Goal: Task Accomplishment & Management: Manage account settings

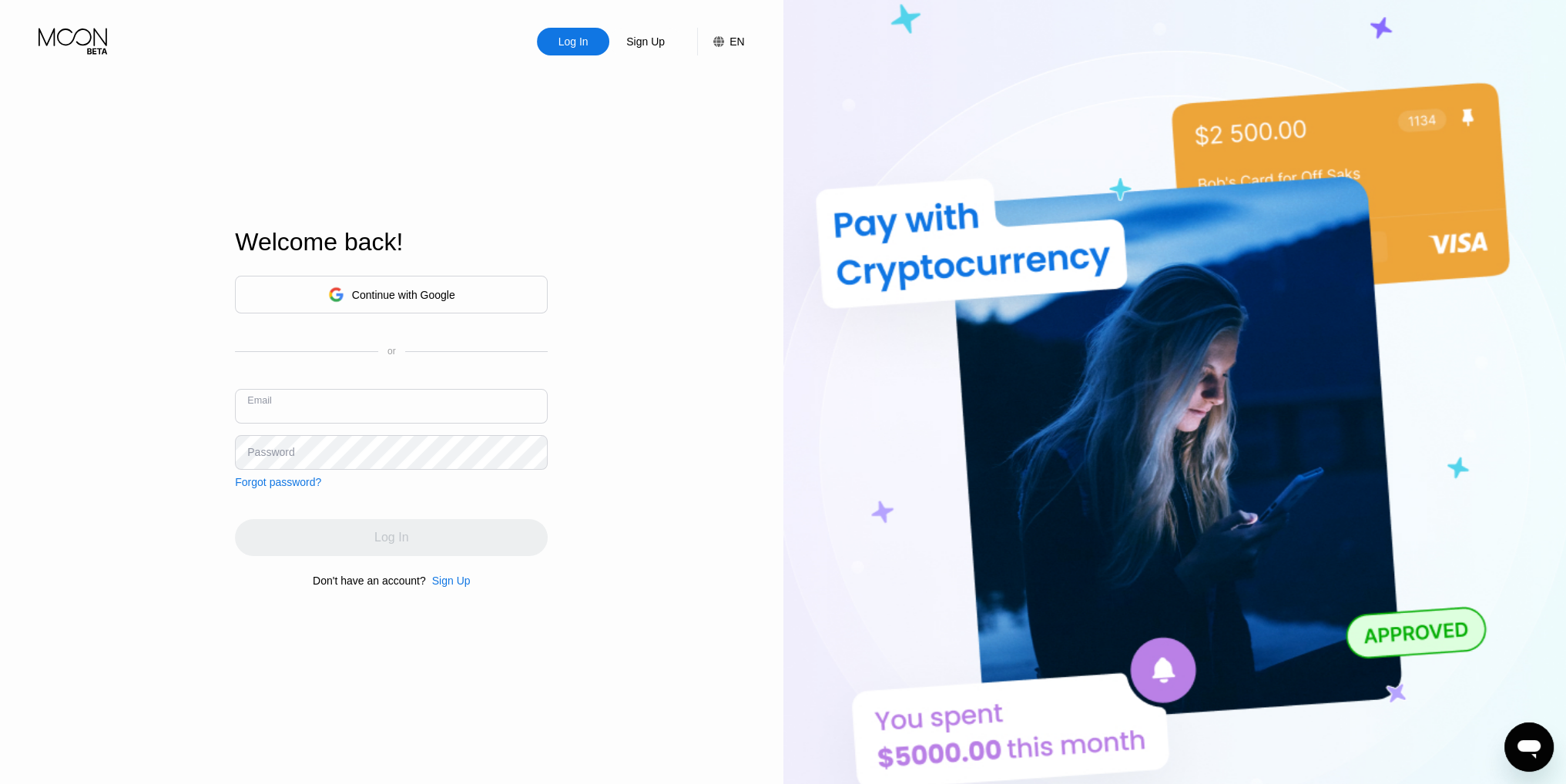
click at [491, 400] on input "text" at bounding box center [391, 406] width 312 height 34
click at [481, 285] on div "Continue with Google" at bounding box center [391, 294] width 312 height 38
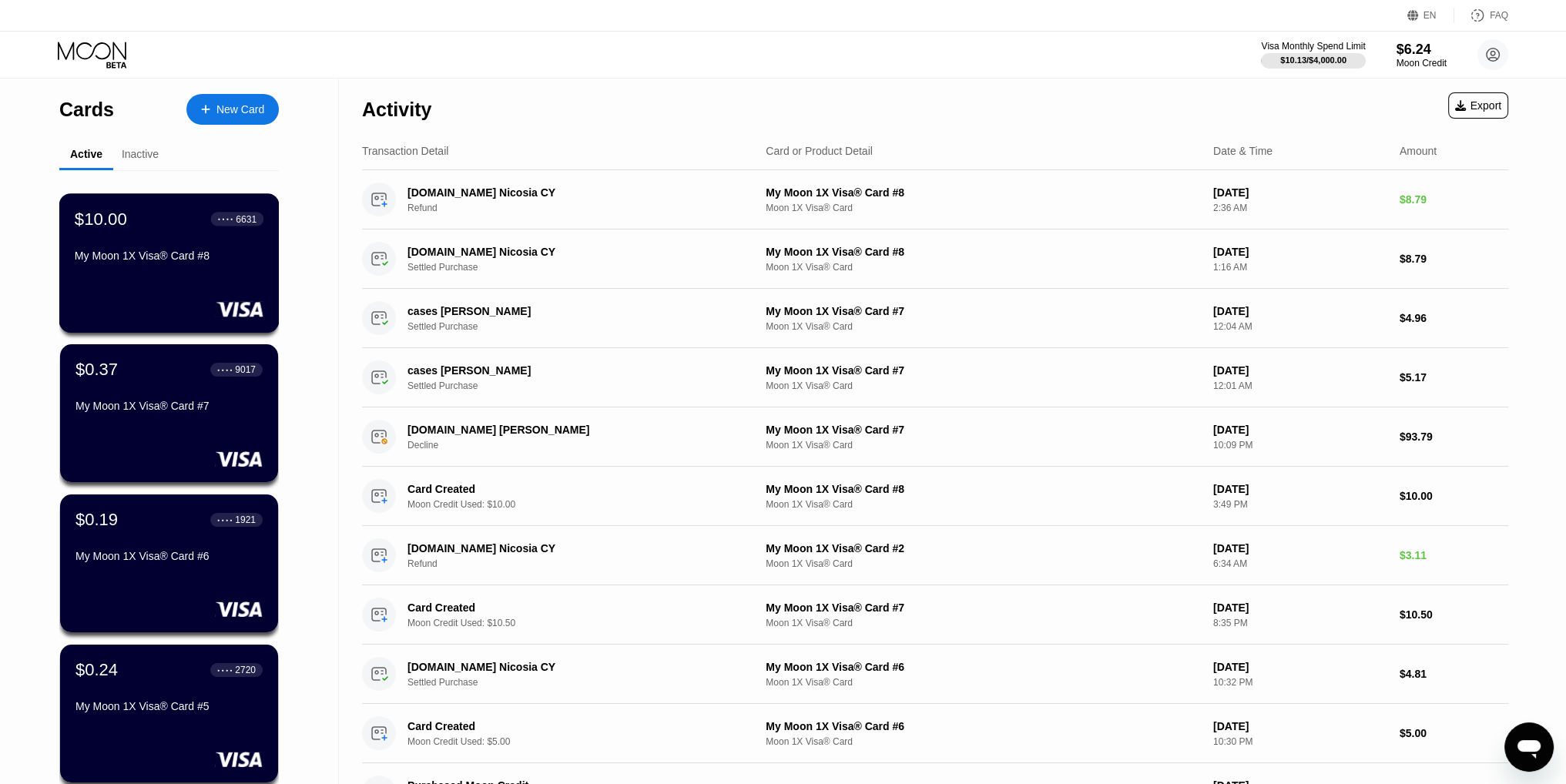
click at [151, 225] on div "$10.00 ● ● ● ● 6631" at bounding box center [169, 218] width 188 height 20
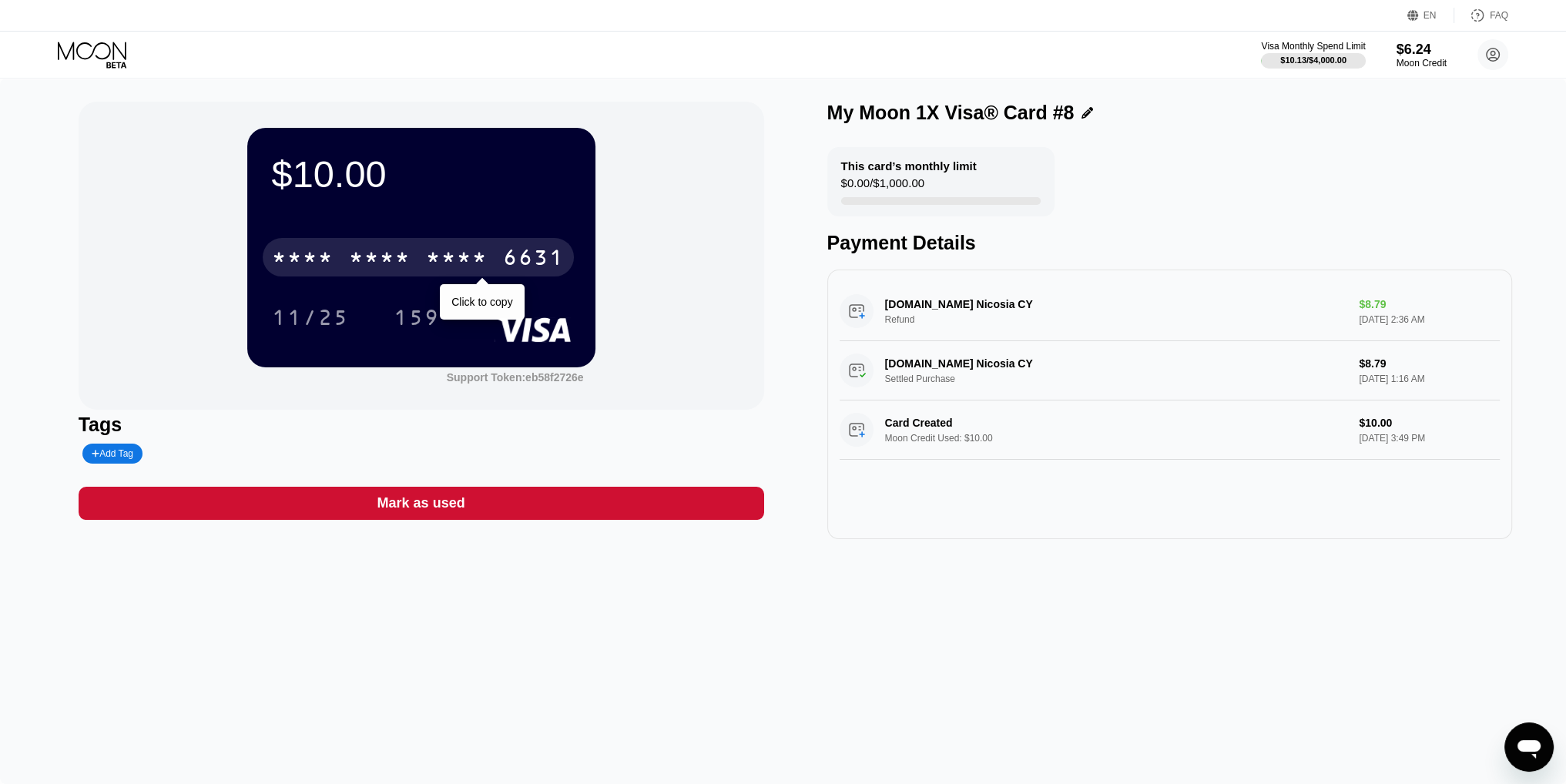
click at [376, 256] on div "* * * *" at bounding box center [379, 260] width 62 height 25
